Goal: Task Accomplishment & Management: Manage account settings

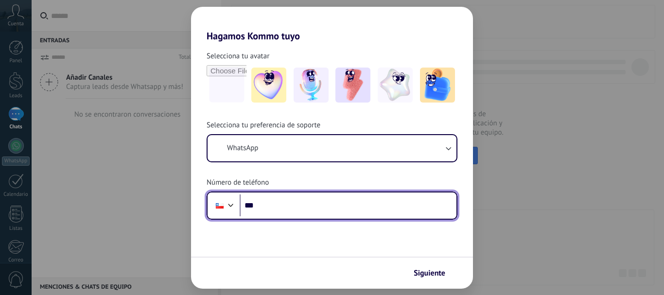
click at [303, 213] on input "***" at bounding box center [348, 205] width 217 height 22
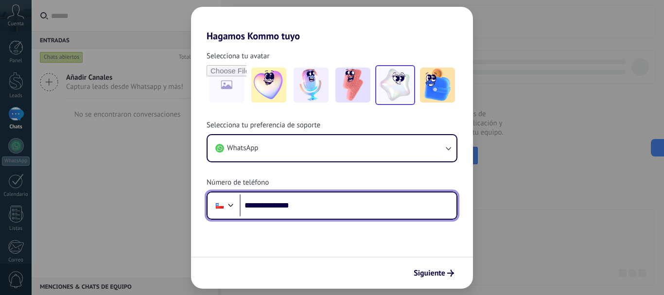
type input "**********"
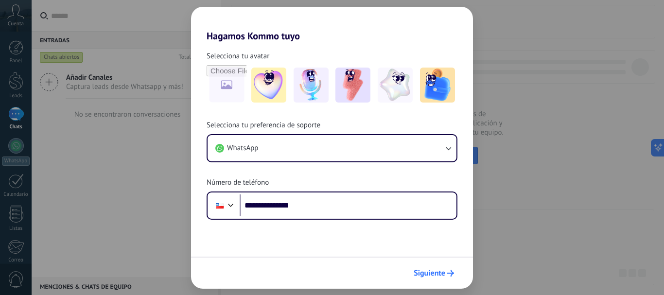
click at [445, 272] on span "Siguiente" at bounding box center [434, 273] width 40 height 7
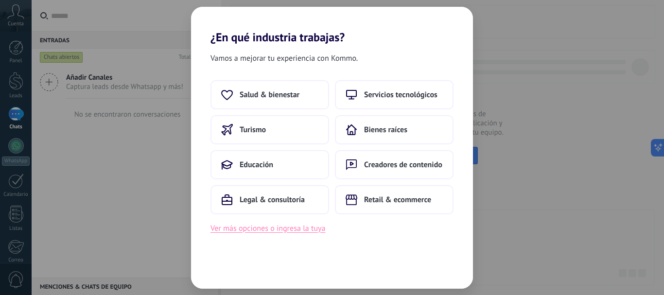
click at [282, 230] on button "Ver más opciones o ingresa la tuya" at bounding box center [268, 228] width 115 height 13
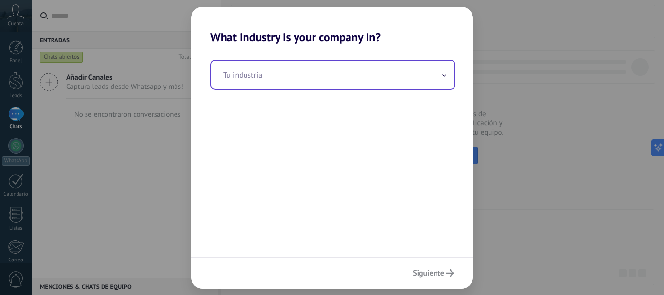
click at [295, 84] on input "text" at bounding box center [332, 75] width 243 height 28
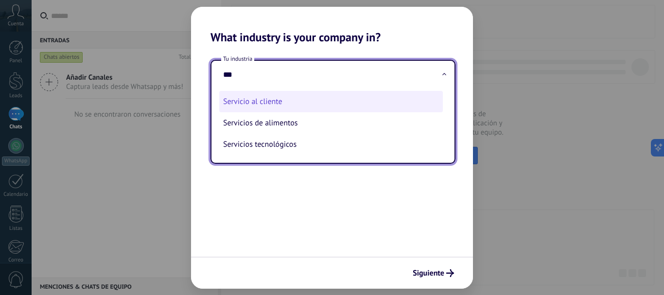
click at [281, 104] on li "Servicio al cliente" at bounding box center [331, 101] width 224 height 21
type input "**********"
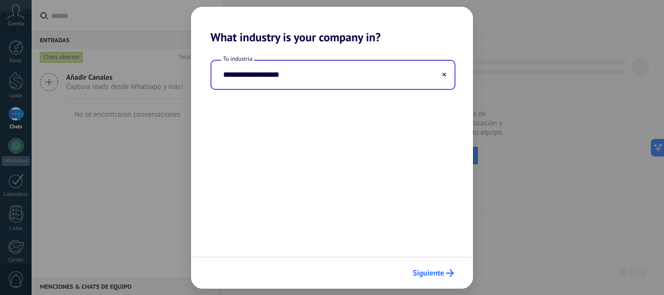
click at [423, 271] on span "Siguiente" at bounding box center [429, 273] width 32 height 7
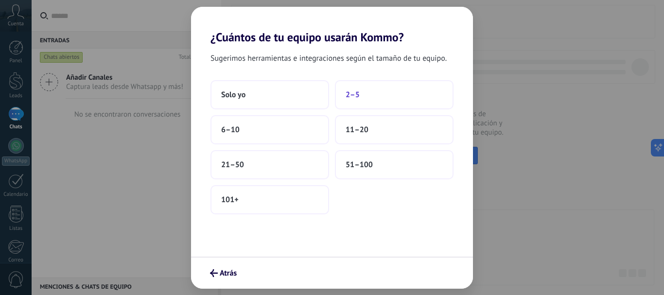
click at [392, 93] on button "2–5" at bounding box center [394, 94] width 119 height 29
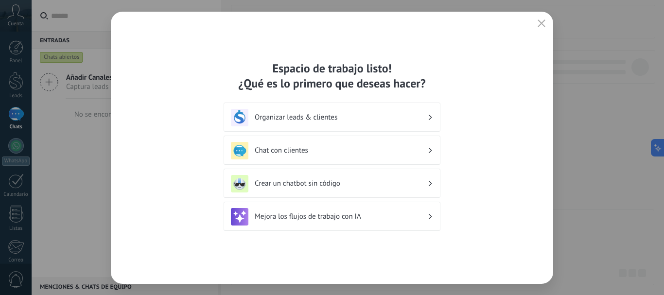
click at [313, 116] on h3 "Organizar leads & clientes" at bounding box center [341, 117] width 173 height 9
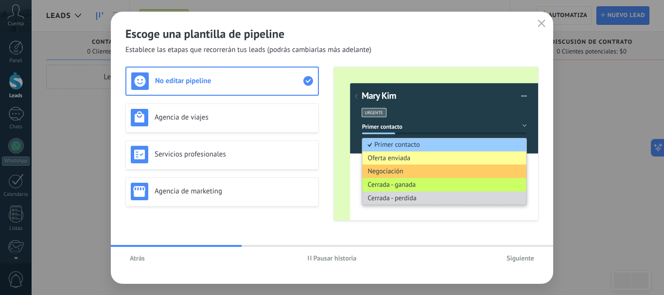
click at [540, 21] on icon "button" at bounding box center [542, 23] width 8 height 8
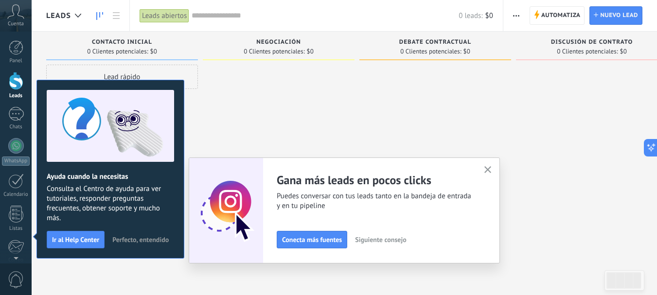
click at [148, 240] on span "Perfecto, entendido" at bounding box center [140, 239] width 56 height 7
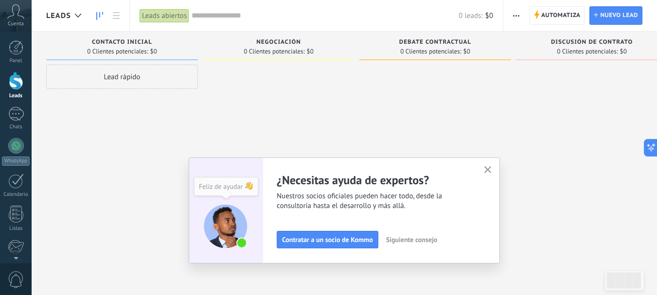
click at [490, 170] on icon "button" at bounding box center [487, 169] width 7 height 7
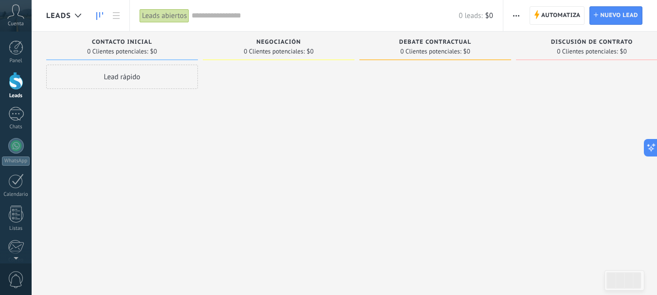
click at [290, 41] on span "Negociación" at bounding box center [278, 42] width 45 height 7
click at [291, 60] on span at bounding box center [279, 59] width 152 height 1
click at [428, 45] on span "Debate contractual" at bounding box center [435, 42] width 72 height 7
click at [423, 61] on div "Debate contractual 0 Clientes potenciales: $0" at bounding box center [435, 48] width 152 height 33
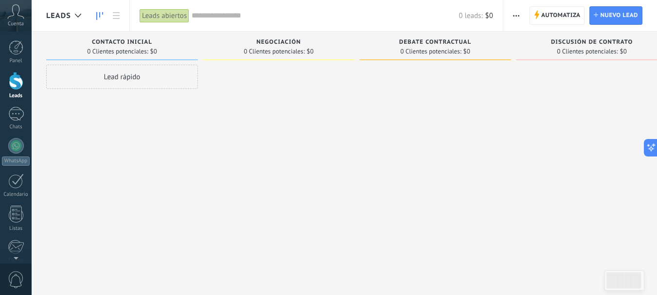
click at [137, 74] on div "Lead rápido" at bounding box center [122, 77] width 152 height 24
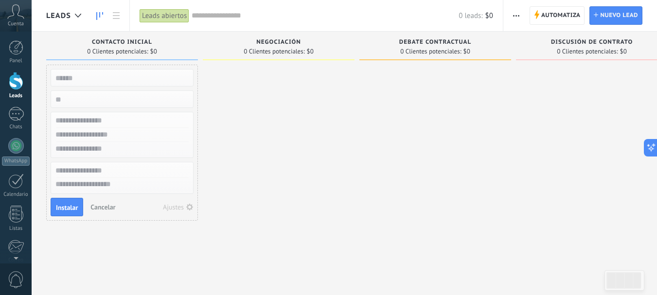
click at [270, 113] on div at bounding box center [279, 149] width 152 height 168
click at [104, 208] on span "Cancelar" at bounding box center [102, 207] width 25 height 9
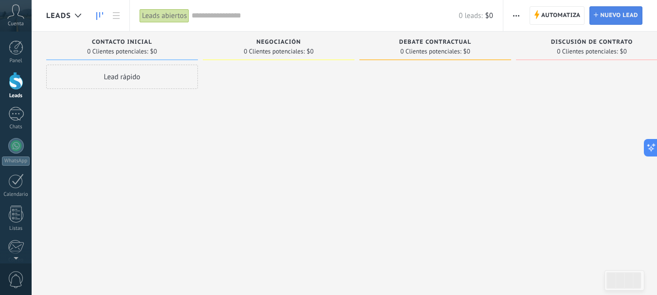
click at [623, 18] on span "Nuevo lead" at bounding box center [619, 16] width 38 height 18
click at [427, 49] on span "0 Clientes potenciales:" at bounding box center [430, 52] width 61 height 6
click at [452, 38] on div "Debate contractual 0 Clientes potenciales: $0" at bounding box center [435, 46] width 152 height 29
click at [450, 44] on span "Debate contractual" at bounding box center [435, 42] width 72 height 7
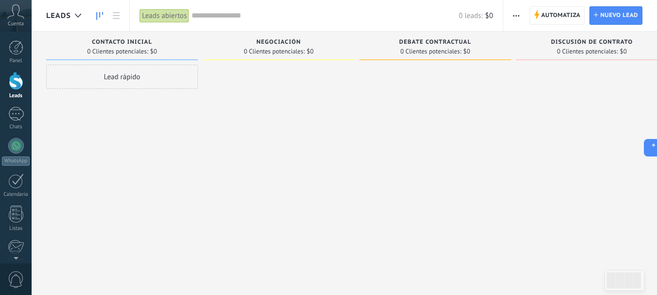
click at [442, 58] on div "Debate contractual 0 Clientes potenciales: $0" at bounding box center [435, 46] width 152 height 29
click at [441, 58] on div "Debate contractual 0 Clientes potenciales: $0" at bounding box center [435, 46] width 152 height 29
click at [442, 39] on span "Debate contractual" at bounding box center [435, 42] width 72 height 7
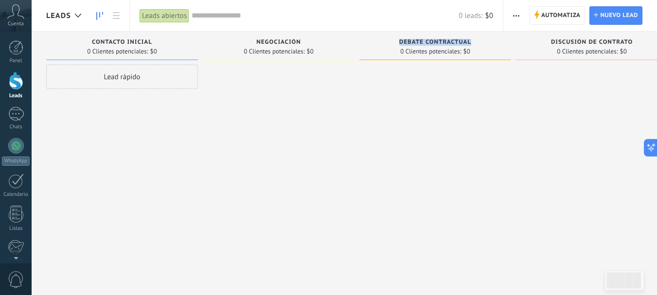
click at [442, 39] on span "Debate contractual" at bounding box center [435, 42] width 72 height 7
click at [171, 14] on div "Leads abiertos" at bounding box center [165, 16] width 50 height 14
click at [615, 47] on div "Discusión de contrato" at bounding box center [592, 43] width 142 height 8
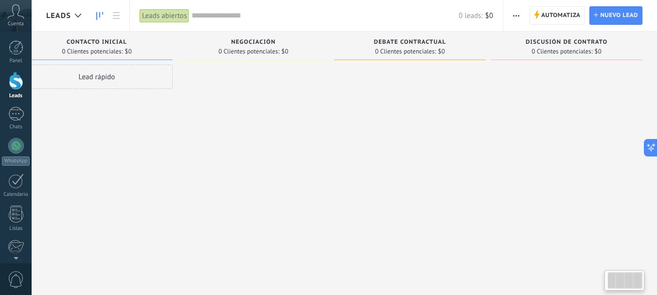
drag, startPoint x: 317, startPoint y: 207, endPoint x: 221, endPoint y: 196, distance: 97.3
click at [221, 196] on div "Lamentablemente, no hay leads con estos parámetros. Mostrar todo Leads Entrante…" at bounding box center [339, 132] width 636 height 201
drag, startPoint x: 476, startPoint y: 186, endPoint x: 363, endPoint y: 186, distance: 113.8
click at [363, 186] on div "Lamentablemente, no hay leads con estos parámetros. Mostrar todo Leads Entrante…" at bounding box center [339, 132] width 636 height 201
click at [410, 41] on span "Debate contractual" at bounding box center [410, 42] width 72 height 7
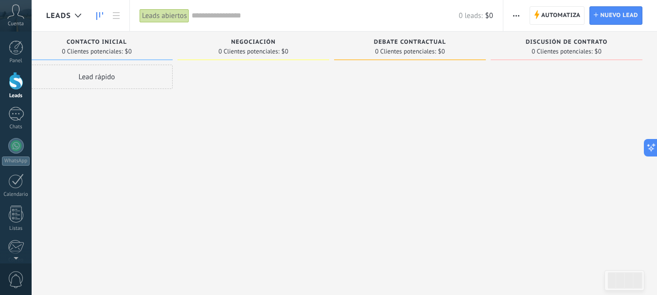
drag, startPoint x: 401, startPoint y: 50, endPoint x: 338, endPoint y: 57, distance: 63.2
click at [338, 57] on div "Debate contractual 0 Clientes potenciales: $0" at bounding box center [410, 46] width 152 height 29
click at [88, 43] on span "Contacto inicial" at bounding box center [97, 42] width 60 height 7
click at [12, 46] on div at bounding box center [16, 47] width 15 height 15
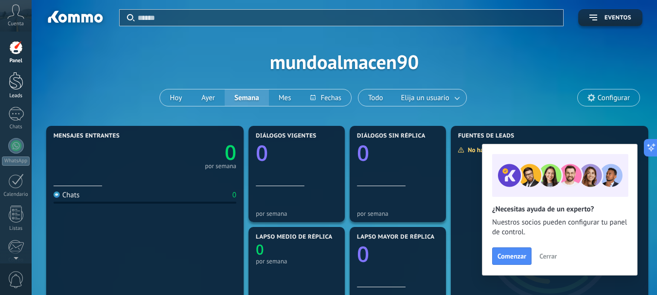
click at [19, 78] on div at bounding box center [16, 81] width 15 height 18
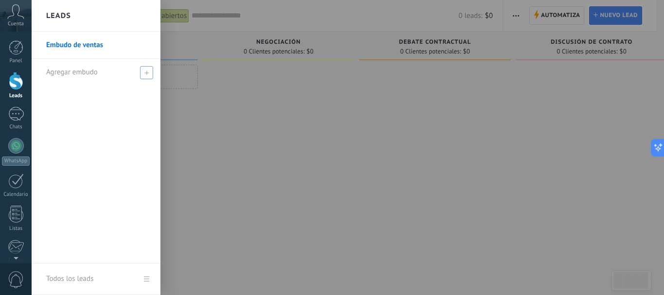
click at [147, 70] on span at bounding box center [146, 72] width 13 height 13
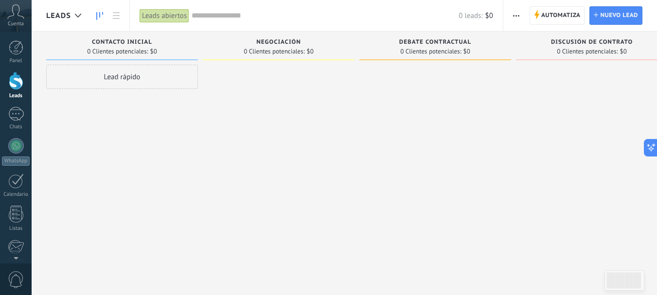
click at [100, 16] on use at bounding box center [99, 16] width 7 height 8
click at [78, 16] on icon at bounding box center [78, 16] width 6 height 4
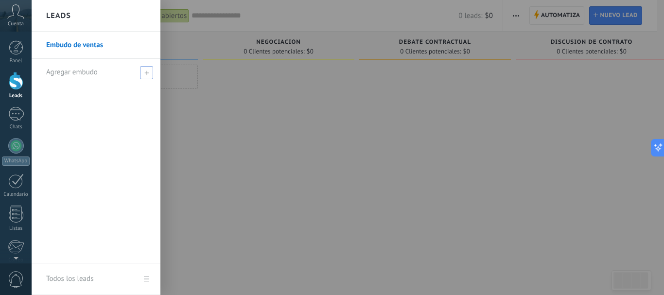
click at [147, 73] on use at bounding box center [146, 72] width 4 height 4
type input "**********"
click at [150, 70] on span at bounding box center [147, 72] width 9 height 7
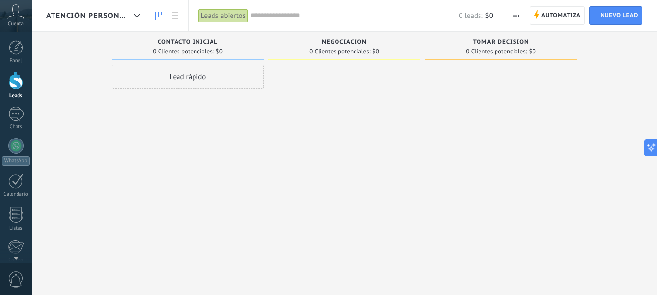
drag, startPoint x: 410, startPoint y: 226, endPoint x: 294, endPoint y: 180, distance: 124.9
click at [283, 214] on div "Lamentablemente, no hay leads con estos parámetros. Mostrar todo Leads Entrante…" at bounding box center [351, 132] width 611 height 201
drag, startPoint x: 294, startPoint y: 179, endPoint x: 306, endPoint y: 238, distance: 60.1
click at [306, 238] on div "Lamentablemente, no hay leads con estos parámetros. Mostrar todo Leads Entrante…" at bounding box center [351, 160] width 611 height 256
drag, startPoint x: 355, startPoint y: 42, endPoint x: 358, endPoint y: 62, distance: 20.7
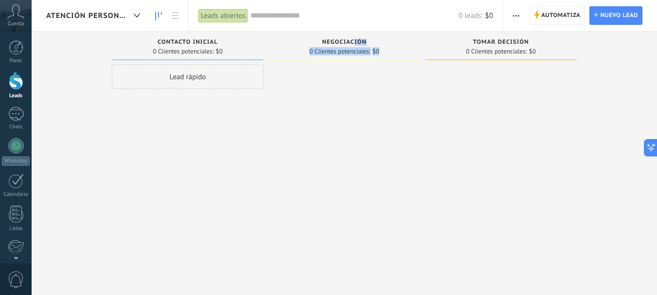
click at [358, 62] on div "Negociación 0 Clientes potenciales: $0" at bounding box center [344, 48] width 152 height 33
click at [527, 49] on span "0 Clientes potenciales:" at bounding box center [496, 52] width 61 height 6
click at [516, 14] on span "button" at bounding box center [516, 15] width 6 height 18
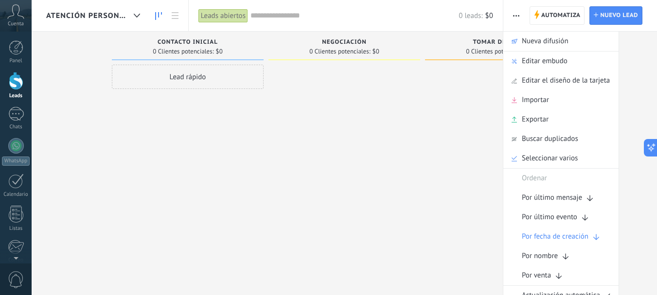
click at [516, 14] on span "button" at bounding box center [516, 15] width 6 height 18
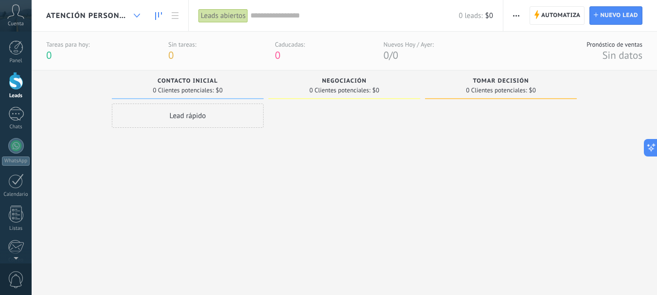
click at [138, 12] on div at bounding box center [137, 15] width 16 height 19
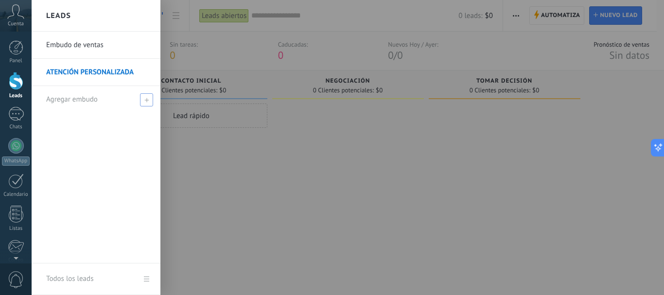
drag, startPoint x: 118, startPoint y: 70, endPoint x: 90, endPoint y: 101, distance: 41.7
click at [90, 101] on span "Agregar embudo" at bounding box center [72, 99] width 52 height 9
click at [106, 71] on link "ATENCIÓN PERSONALIZADA" at bounding box center [98, 72] width 105 height 27
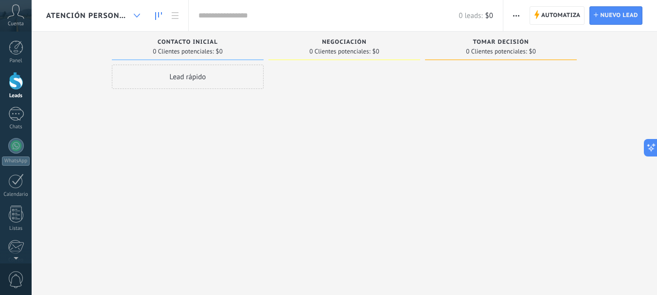
click at [137, 14] on icon at bounding box center [137, 16] width 6 height 4
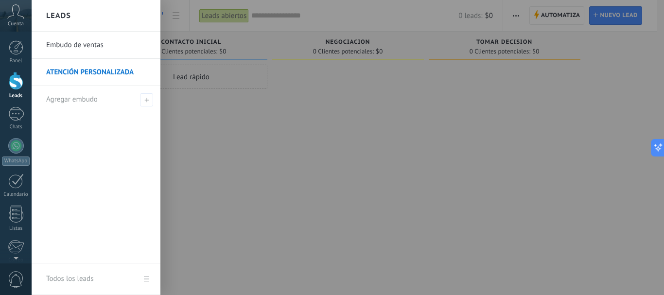
click at [97, 49] on link "Embudo de ventas" at bounding box center [98, 45] width 105 height 27
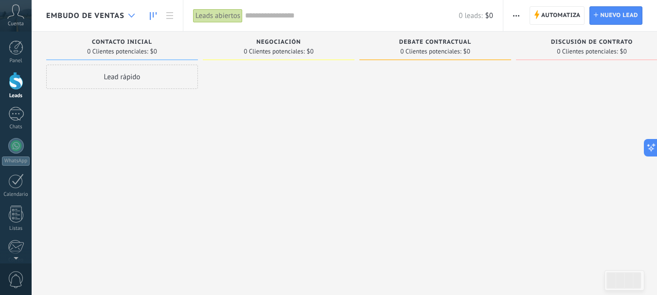
click at [128, 17] on icon at bounding box center [131, 16] width 6 height 4
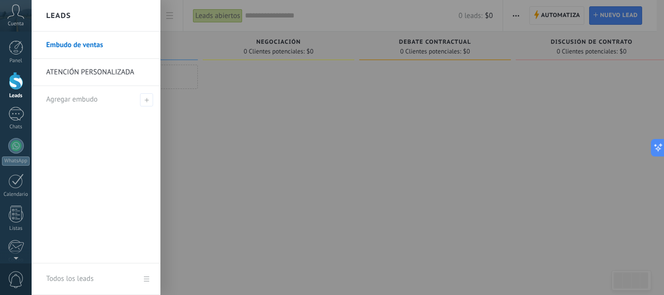
click at [146, 277] on link "Todos los leads" at bounding box center [96, 280] width 129 height 32
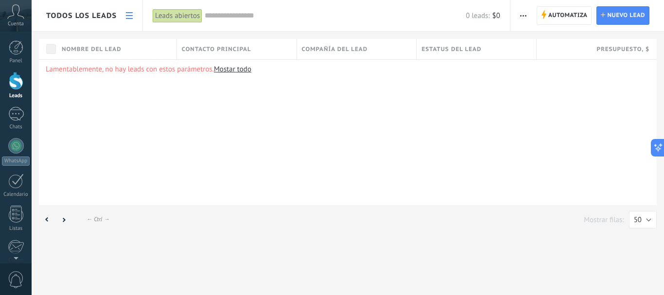
click at [126, 13] on use at bounding box center [129, 15] width 7 height 7
click at [80, 14] on span "Todos los leads" at bounding box center [81, 15] width 70 height 9
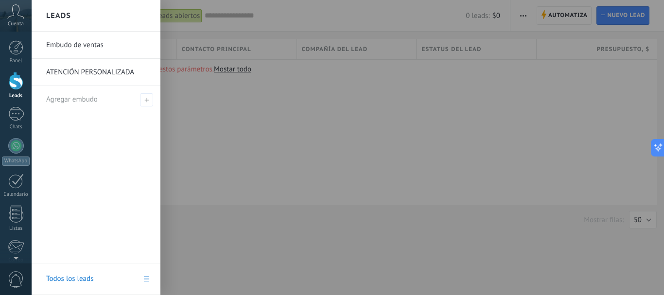
click at [83, 43] on link "Embudo de ventas" at bounding box center [98, 45] width 105 height 27
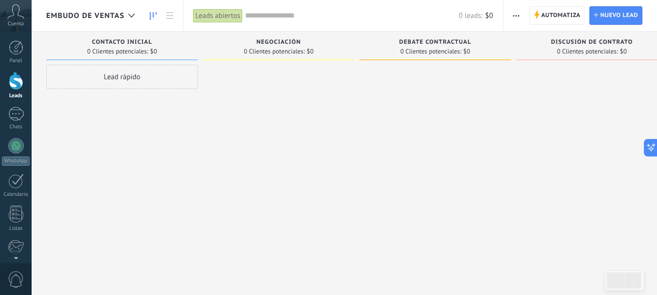
click at [140, 49] on span "0 Clientes potenciales:" at bounding box center [117, 52] width 61 height 6
click at [137, 40] on span "Contacto inicial" at bounding box center [122, 42] width 60 height 7
click at [197, 56] on div "Contacto inicial 0 Clientes potenciales: $0" at bounding box center [122, 46] width 152 height 29
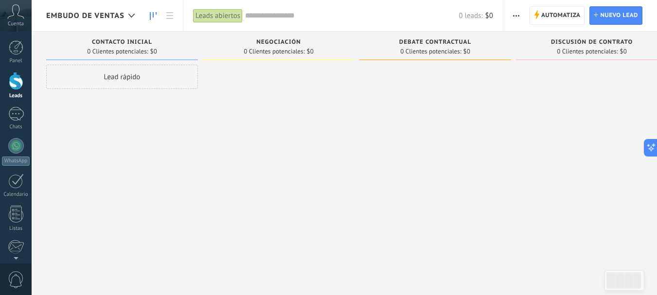
click at [195, 56] on div "Contacto inicial 0 Clientes potenciales: $0" at bounding box center [122, 46] width 152 height 29
drag, startPoint x: 195, startPoint y: 56, endPoint x: 241, endPoint y: 52, distance: 45.9
click at [196, 56] on div "Contacto inicial 0 Clientes potenciales: $0" at bounding box center [122, 46] width 152 height 29
click at [258, 52] on span "0 Clientes potenciales:" at bounding box center [274, 52] width 61 height 6
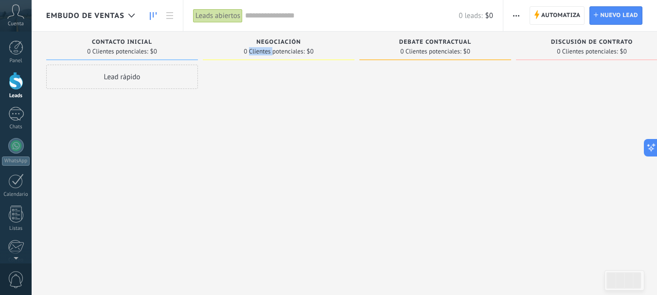
click at [258, 52] on span "0 Clientes potenciales:" at bounding box center [274, 52] width 61 height 6
click at [264, 49] on span "0 Clientes potenciales:" at bounding box center [274, 52] width 61 height 6
click at [288, 43] on span "Negociación" at bounding box center [278, 42] width 45 height 7
click at [289, 43] on span "Negociación" at bounding box center [278, 42] width 45 height 7
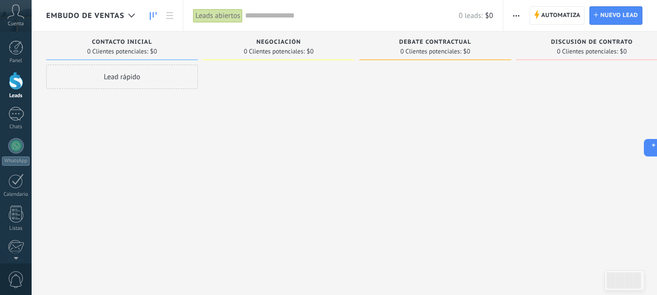
click at [436, 50] on span "0 Clientes potenciales:" at bounding box center [430, 52] width 61 height 6
click at [514, 16] on use "button" at bounding box center [516, 15] width 6 height 1
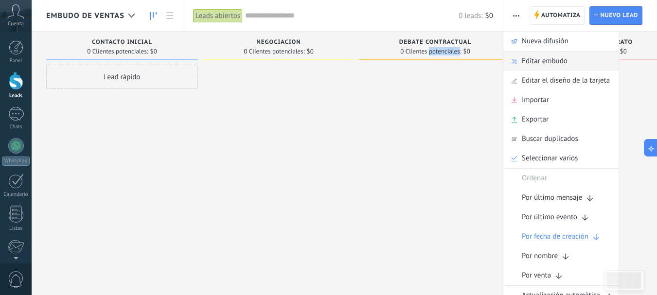
click at [541, 61] on span "Editar embudo" at bounding box center [545, 61] width 46 height 19
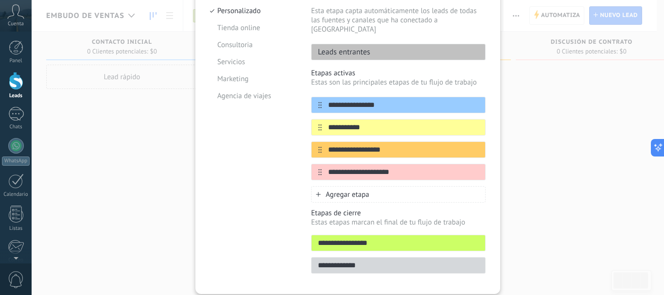
scroll to position [135, 0]
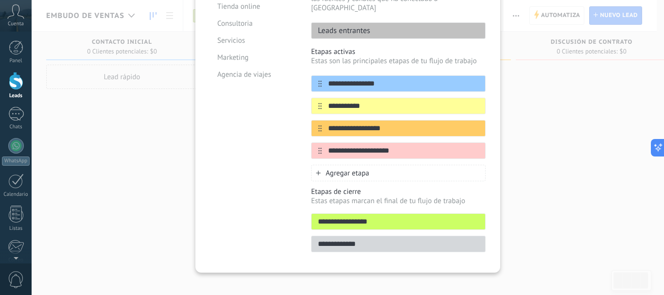
click at [343, 169] on span "Agregar etapa" at bounding box center [348, 173] width 44 height 9
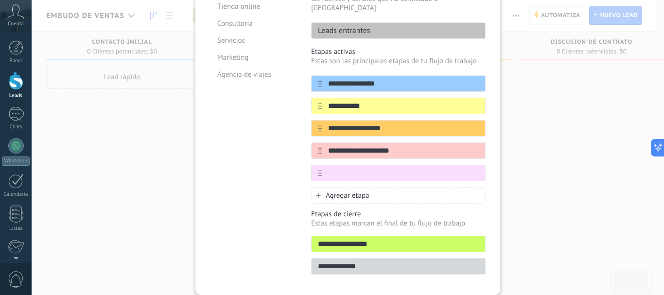
type input "*"
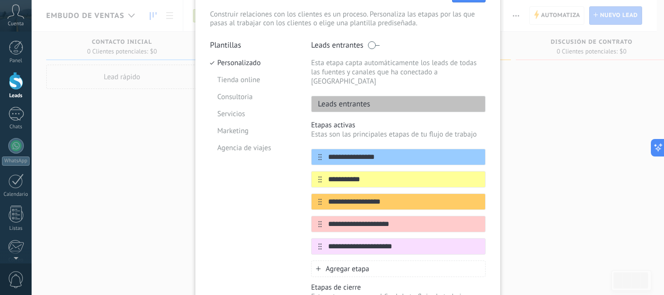
scroll to position [86, 0]
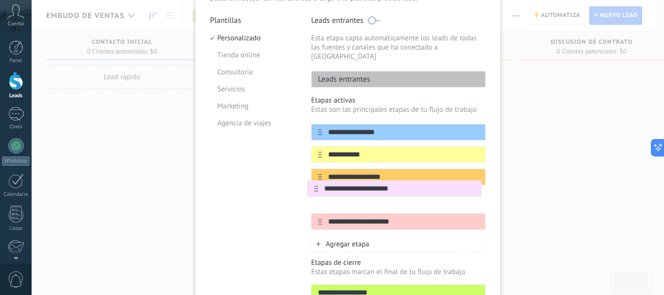
drag, startPoint x: 318, startPoint y: 212, endPoint x: 316, endPoint y: 186, distance: 26.4
click at [316, 186] on div "**********" at bounding box center [398, 177] width 175 height 106
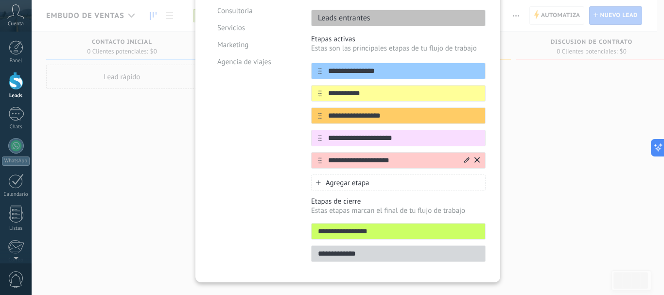
scroll to position [157, 0]
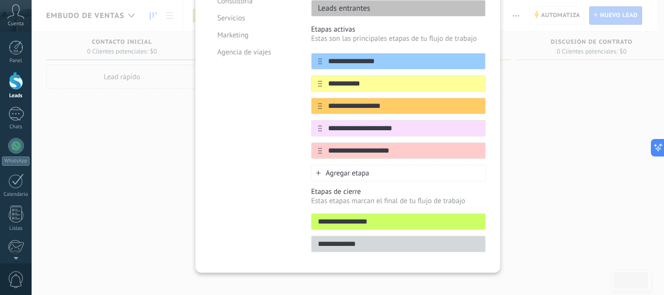
type input "**********"
click at [370, 165] on div "Agregar etapa" at bounding box center [398, 173] width 175 height 17
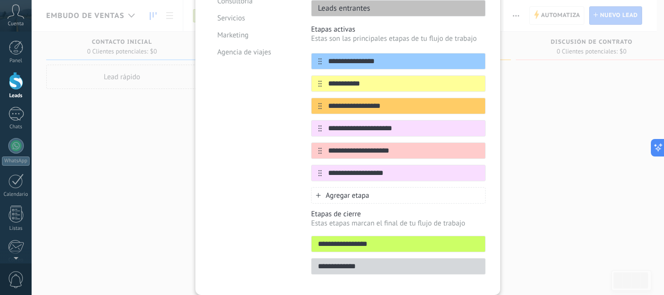
type input "**********"
click at [254, 186] on div "Plantillas Personalizado Tienda online Consultoria Servicios Marketing Agencia …" at bounding box center [253, 113] width 87 height 336
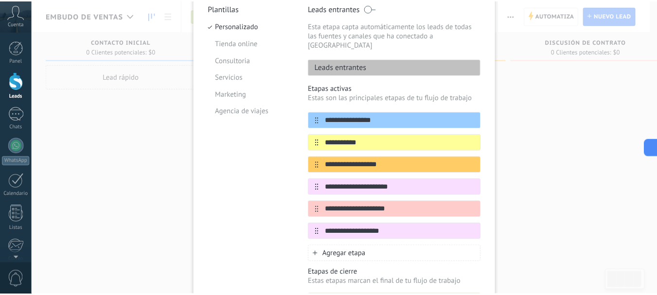
scroll to position [11, 0]
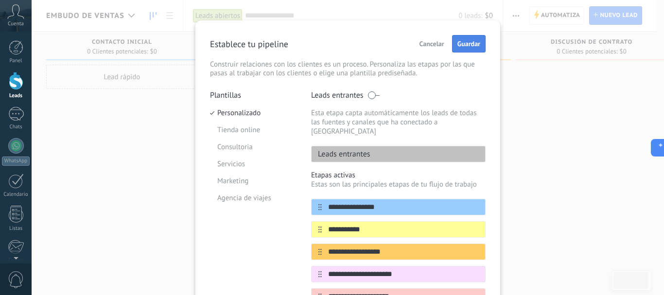
click at [469, 50] on button "Guardar" at bounding box center [469, 44] width 34 height 18
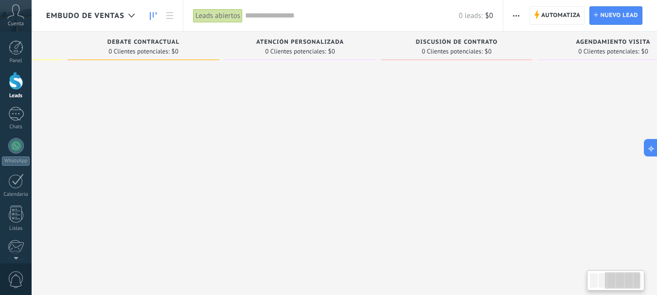
drag, startPoint x: 559, startPoint y: 222, endPoint x: 267, endPoint y: 227, distance: 291.7
click at [267, 227] on div at bounding box center [300, 149] width 152 height 168
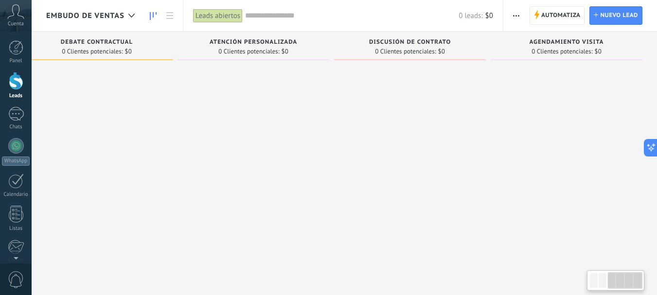
drag, startPoint x: 530, startPoint y: 202, endPoint x: 409, endPoint y: 196, distance: 121.7
click at [409, 198] on div at bounding box center [410, 149] width 152 height 168
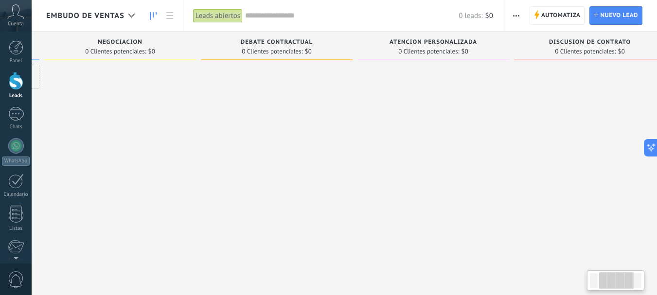
drag, startPoint x: 342, startPoint y: 183, endPoint x: 390, endPoint y: 176, distance: 48.3
click at [529, 203] on div at bounding box center [590, 149] width 152 height 168
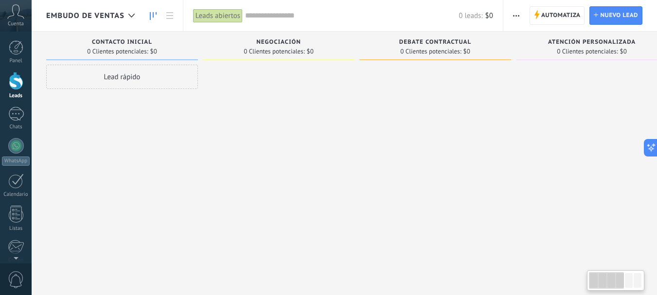
drag, startPoint x: 235, startPoint y: 166, endPoint x: 431, endPoint y: 191, distance: 197.9
click at [431, 191] on div at bounding box center [435, 149] width 152 height 168
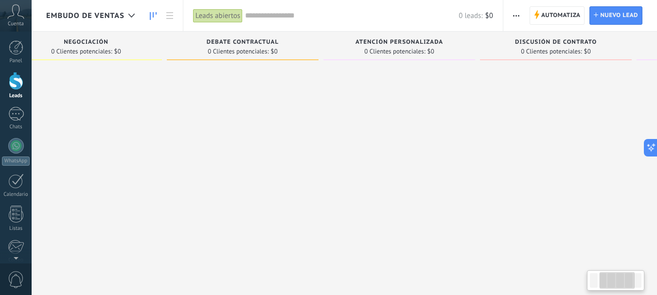
drag, startPoint x: 552, startPoint y: 204, endPoint x: 359, endPoint y: 206, distance: 193.0
click at [359, 206] on div at bounding box center [399, 149] width 152 height 168
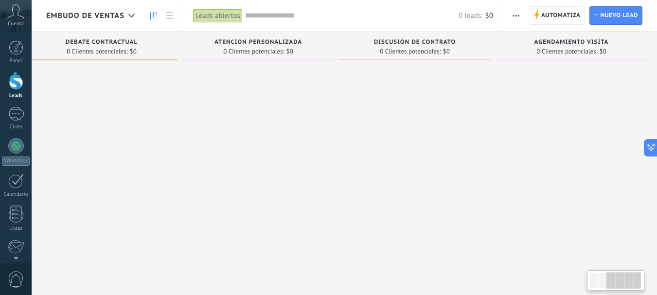
scroll to position [0, 338]
drag, startPoint x: 476, startPoint y: 218, endPoint x: 323, endPoint y: 207, distance: 153.1
click at [323, 207] on div "Lamentablemente, no hay leads con estos parámetros. Mostrar todo Leads Entrante…" at bounding box center [182, 132] width 949 height 201
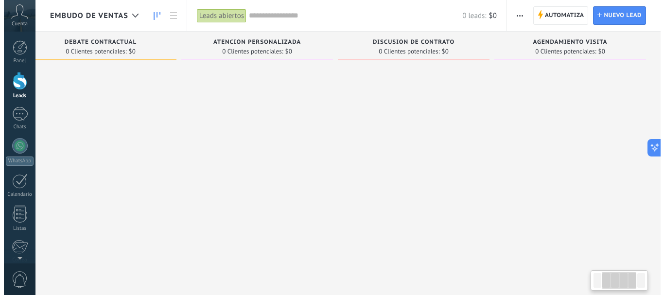
scroll to position [0, 43]
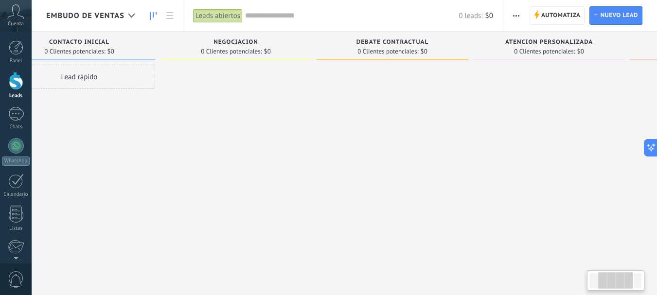
drag, startPoint x: 352, startPoint y: 196, endPoint x: 502, endPoint y: 192, distance: 149.3
click at [657, 222] on html ".abccls-1,.abccls-2{fill-rule:evenodd}.abccls-2{fill:#fff} .abfcls-1{fill:none}…" at bounding box center [328, 147] width 657 height 295
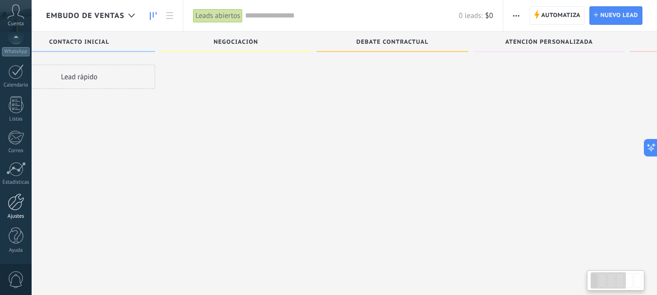
scroll to position [17, 0]
click at [17, 214] on div "Ajustes" at bounding box center [16, 216] width 28 height 6
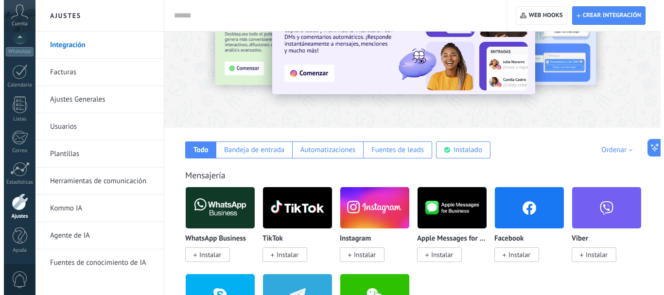
scroll to position [146, 0]
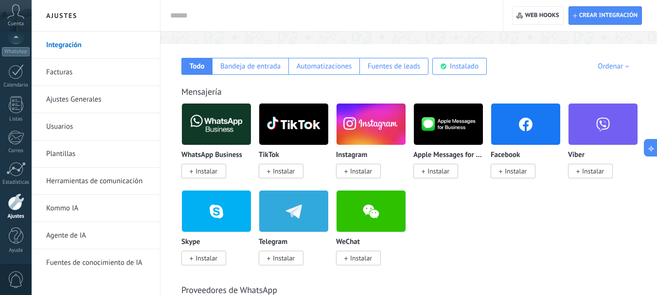
click at [290, 257] on span "Instalar" at bounding box center [284, 258] width 22 height 9
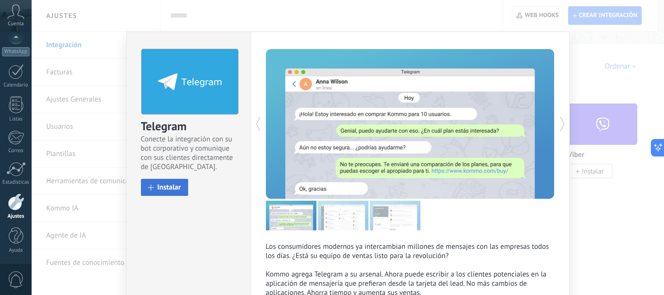
click at [166, 192] on button "Instalar" at bounding box center [165, 187] width 48 height 17
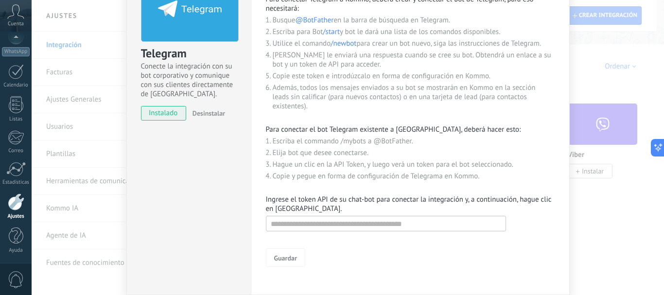
scroll to position [97, 0]
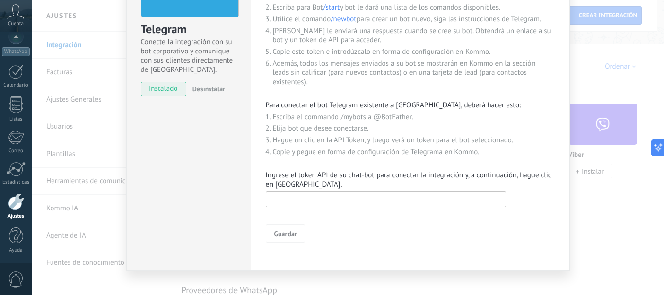
click at [338, 199] on input "text" at bounding box center [386, 200] width 240 height 16
paste input "**********"
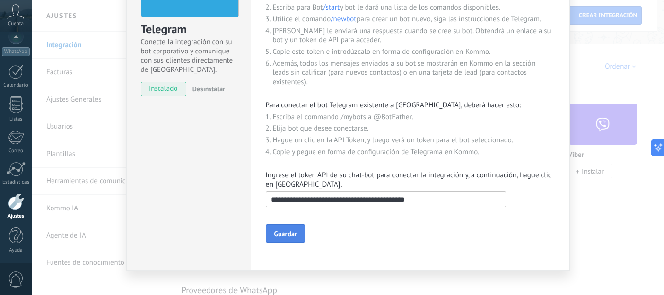
type input "**********"
click at [291, 230] on span "Guardar" at bounding box center [285, 233] width 23 height 7
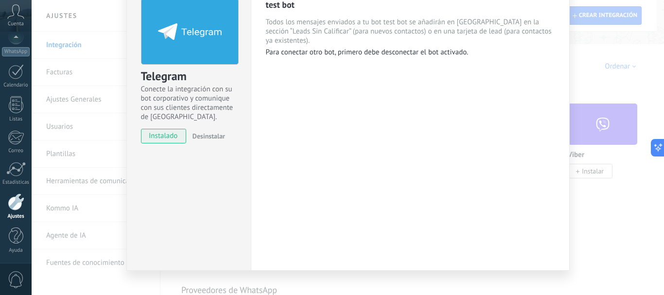
scroll to position [62, 0]
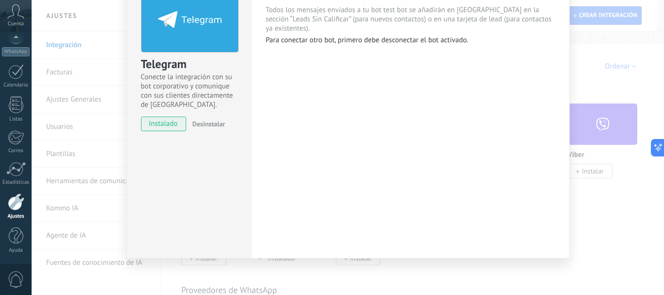
click at [582, 213] on div "Telegram Conecte la integración con su bot corporativo y comunique con sus clie…" at bounding box center [348, 147] width 633 height 295
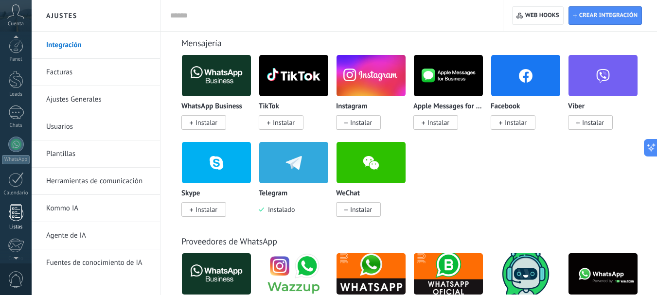
scroll to position [0, 0]
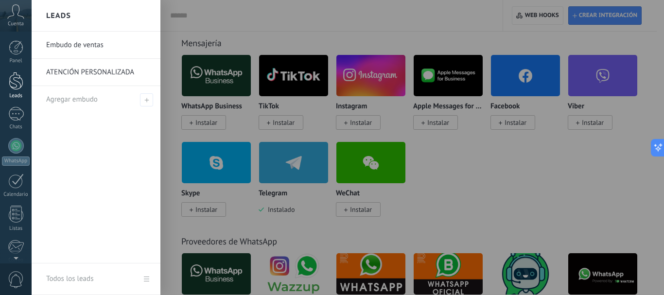
click at [14, 92] on link "Leads" at bounding box center [16, 85] width 32 height 27
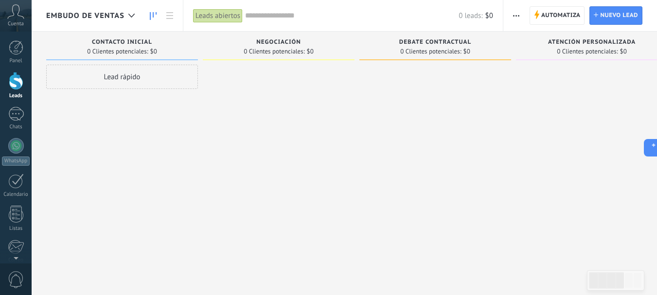
click at [85, 220] on div "Lead rápido" at bounding box center [122, 149] width 152 height 168
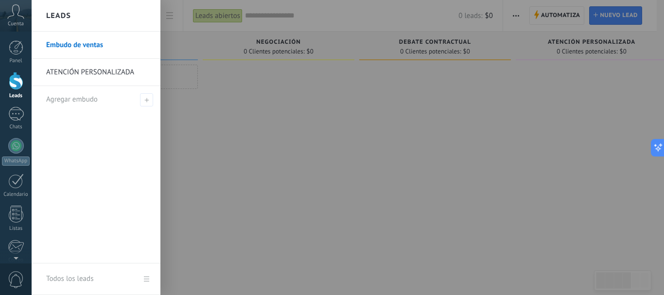
click at [17, 83] on div at bounding box center [16, 81] width 15 height 18
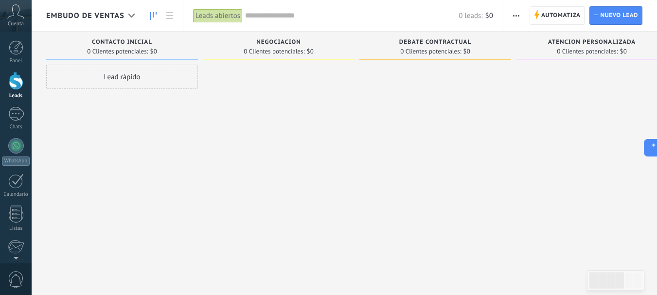
drag, startPoint x: 258, startPoint y: 167, endPoint x: 297, endPoint y: 175, distance: 39.2
click at [326, 176] on div at bounding box center [279, 149] width 152 height 168
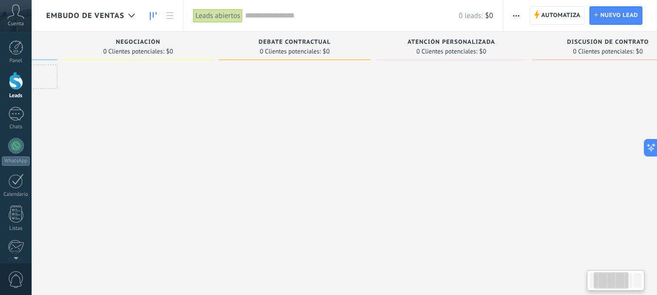
drag, startPoint x: 389, startPoint y: 196, endPoint x: 187, endPoint y: 165, distance: 205.1
click at [219, 165] on div at bounding box center [295, 149] width 152 height 168
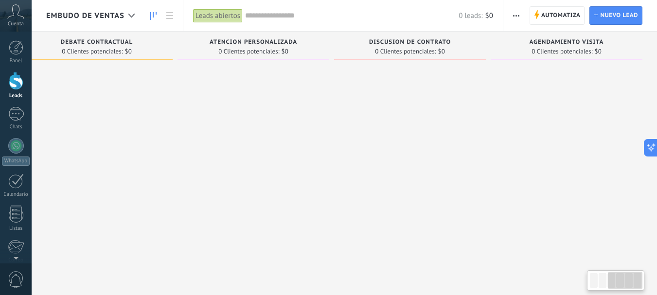
drag, startPoint x: 393, startPoint y: 182, endPoint x: 191, endPoint y: 178, distance: 202.3
click at [191, 178] on div at bounding box center [253, 149] width 152 height 168
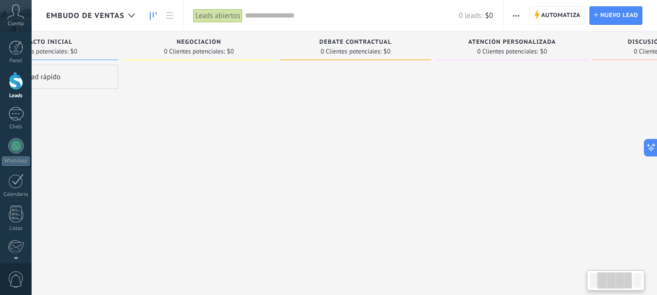
drag, startPoint x: 276, startPoint y: 185, endPoint x: 322, endPoint y: 179, distance: 46.6
click at [547, 194] on div at bounding box center [512, 149] width 152 height 168
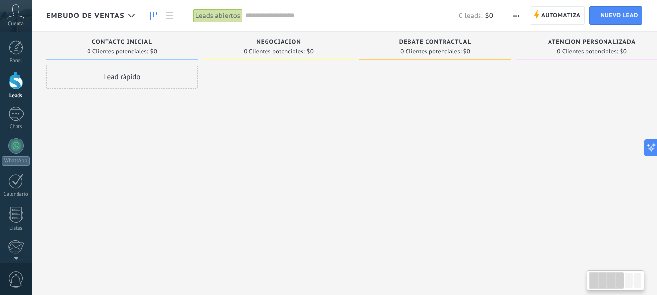
drag, startPoint x: 155, startPoint y: 180, endPoint x: 386, endPoint y: 179, distance: 231.4
click at [453, 193] on div "Lamentablemente, no hay leads con estos parámetros. Mostrar todo Leads Entrante…" at bounding box center [520, 132] width 949 height 201
drag, startPoint x: 0, startPoint y: 0, endPoint x: 234, endPoint y: 180, distance: 295.0
click at [235, 181] on div at bounding box center [279, 149] width 152 height 168
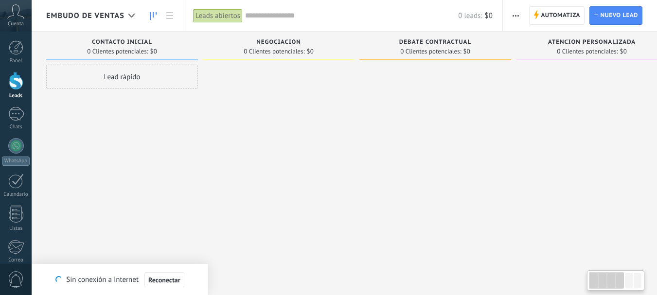
drag, startPoint x: 371, startPoint y: 190, endPoint x: 405, endPoint y: 191, distance: 33.1
click at [405, 191] on div "Lamentablemente, no hay leads con estos parámetros. Mostrar todo Leads Entrante…" at bounding box center [520, 132] width 949 height 201
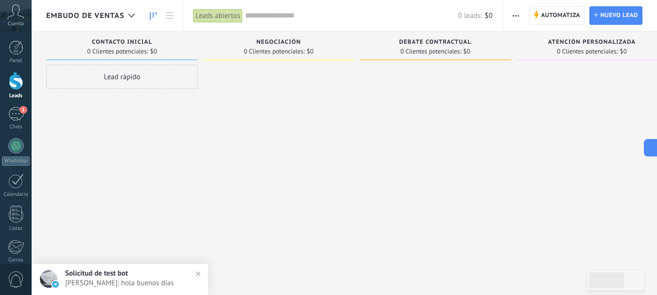
drag, startPoint x: 76, startPoint y: 192, endPoint x: 87, endPoint y: 186, distance: 11.8
click at [76, 192] on div "Lead rápido" at bounding box center [122, 149] width 152 height 168
click at [123, 275] on span "Solicitud de test bot" at bounding box center [96, 273] width 63 height 9
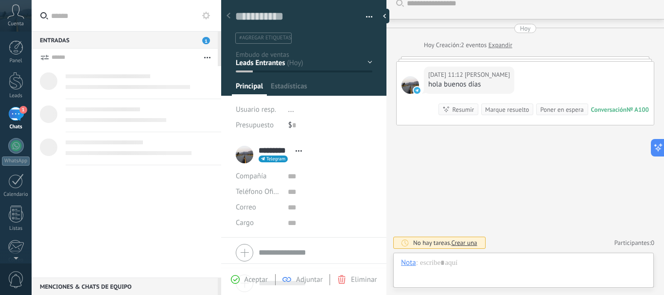
scroll to position [15, 0]
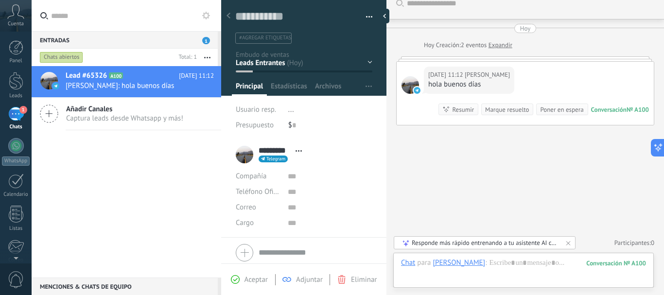
click at [244, 155] on div "********* Sebastian ********* Sebastian Apellido Abrir detalle Copie el nombre …" at bounding box center [271, 154] width 71 height 24
click at [303, 148] on span "Abrir detalle Copie el nombre Desatar Contacto principal" at bounding box center [299, 150] width 16 height 7
click at [277, 163] on link "Abrir detalle" at bounding box center [265, 163] width 39 height 9
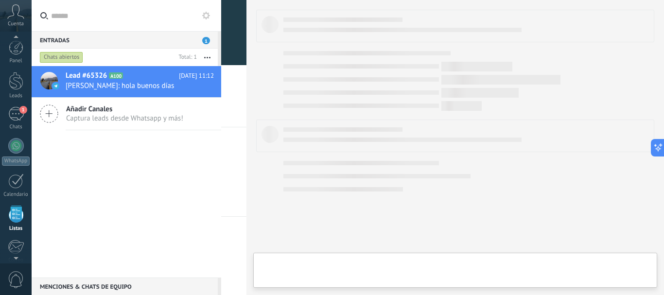
scroll to position [60, 0]
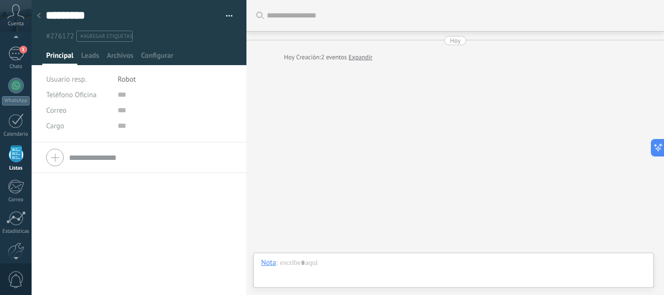
click at [40, 17] on icon at bounding box center [39, 16] width 4 height 6
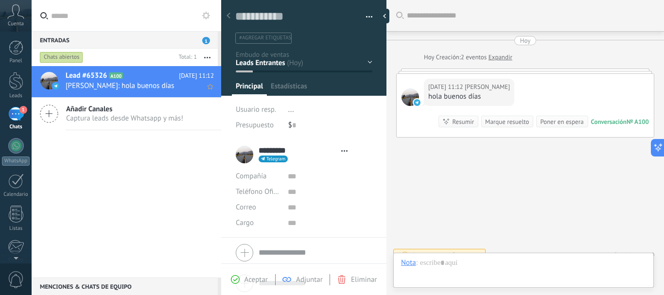
type textarea "**********"
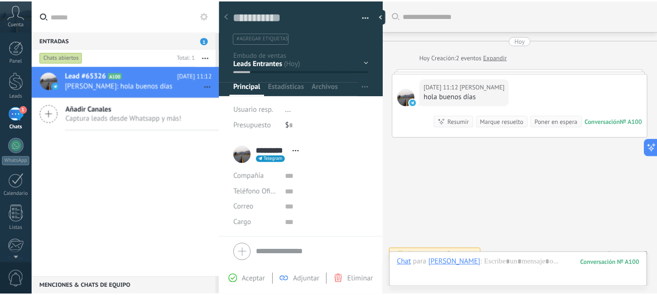
scroll to position [12, 0]
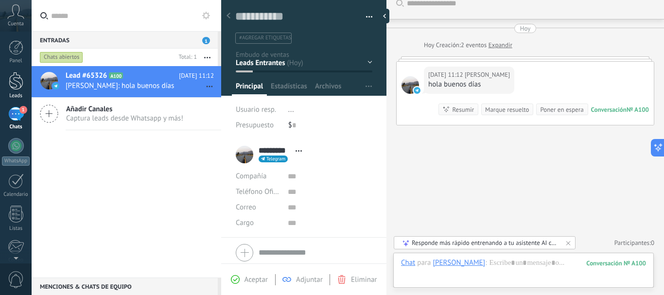
click at [18, 78] on div at bounding box center [16, 81] width 15 height 18
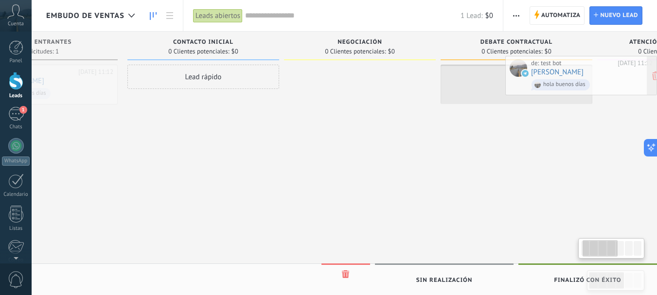
drag, startPoint x: 161, startPoint y: 107, endPoint x: 597, endPoint y: 80, distance: 436.4
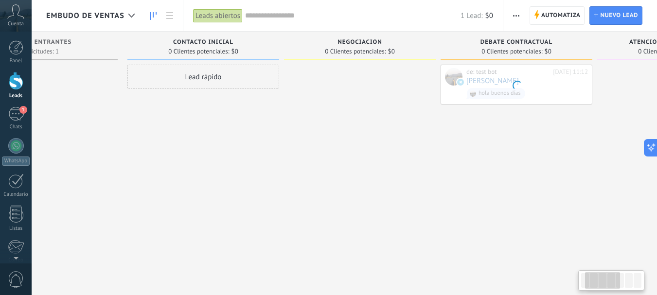
scroll to position [0, 91]
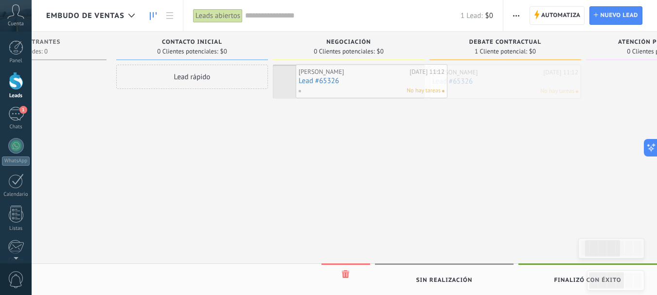
drag, startPoint x: 518, startPoint y: 87, endPoint x: 385, endPoint y: 86, distance: 133.7
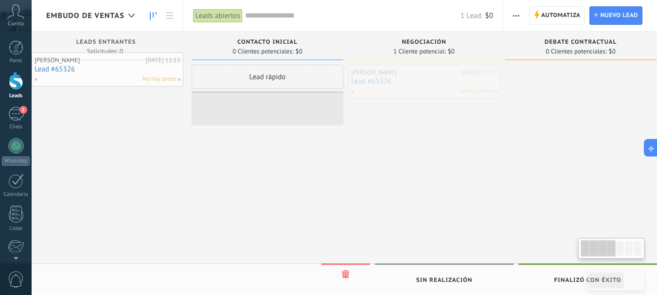
scroll to position [0, 0]
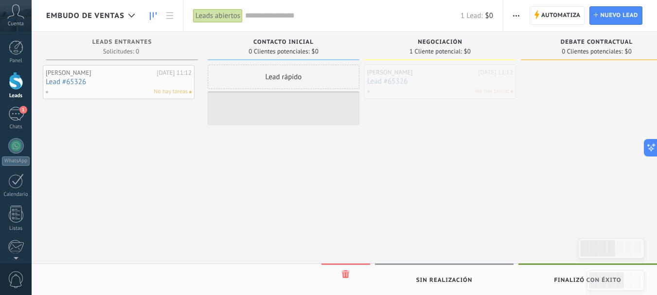
drag, startPoint x: 383, startPoint y: 91, endPoint x: 157, endPoint y: 88, distance: 226.1
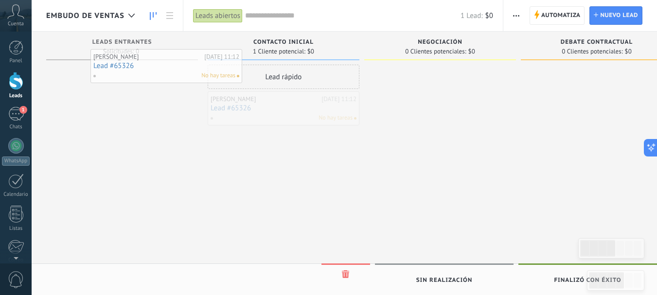
drag, startPoint x: 282, startPoint y: 118, endPoint x: 165, endPoint y: 76, distance: 124.6
drag, startPoint x: 268, startPoint y: 104, endPoint x: 258, endPoint y: 103, distance: 9.7
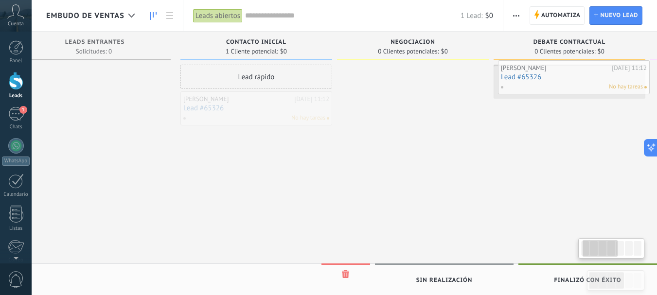
drag, startPoint x: 306, startPoint y: 110, endPoint x: 596, endPoint y: 79, distance: 291.9
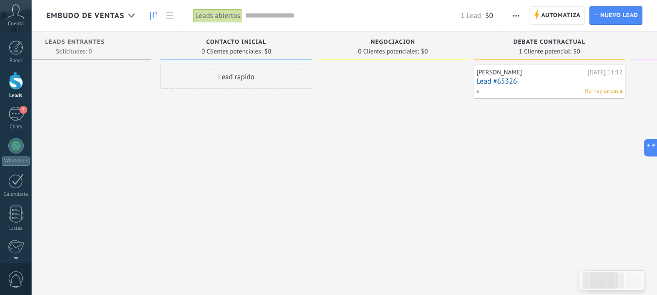
click at [412, 183] on div at bounding box center [393, 149] width 152 height 168
